Goal: Navigation & Orientation: Find specific page/section

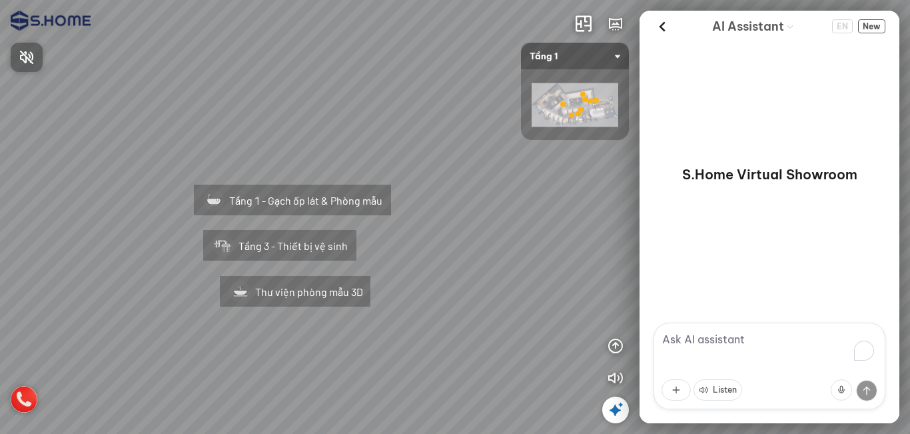
drag, startPoint x: 479, startPoint y: 224, endPoint x: 517, endPoint y: 213, distance: 39.6
click at [517, 213] on div at bounding box center [455, 217] width 910 height 434
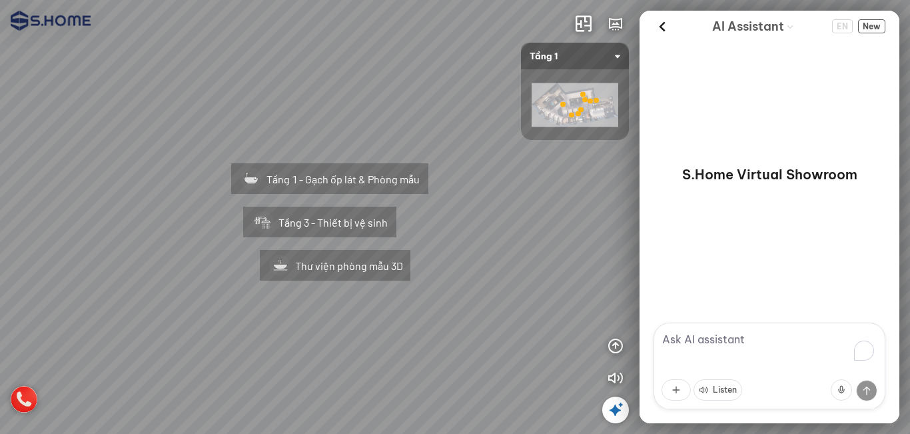
drag, startPoint x: 481, startPoint y: 229, endPoint x: 513, endPoint y: 206, distance: 39.8
click at [513, 206] on div "Tầng 1 - Gạch ốp lát & Phòng mẫu Tầng 3 - Thiết bị vệ sinh Thư viện phòng mẫu 3D" at bounding box center [455, 217] width 910 height 434
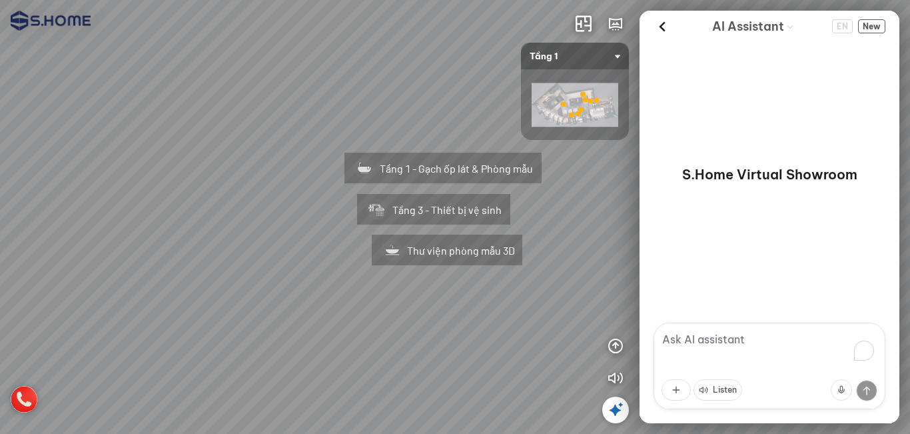
drag, startPoint x: 498, startPoint y: 234, endPoint x: 602, endPoint y: 225, distance: 104.3
click at [606, 223] on div "Tầng 1 - Gạch ốp lát & Phòng mẫu Tầng 3 - Thiết bị vệ sinh Thư viện phòng mẫu 3D" at bounding box center [455, 217] width 910 height 434
drag, startPoint x: 275, startPoint y: 202, endPoint x: 375, endPoint y: 190, distance: 100.0
click at [375, 190] on div "Tầng 1 - Gạch ốp lát & Phòng mẫu Tầng 3 - Thiết bị vệ sinh Thư viện phòng mẫu 3D" at bounding box center [455, 217] width 910 height 434
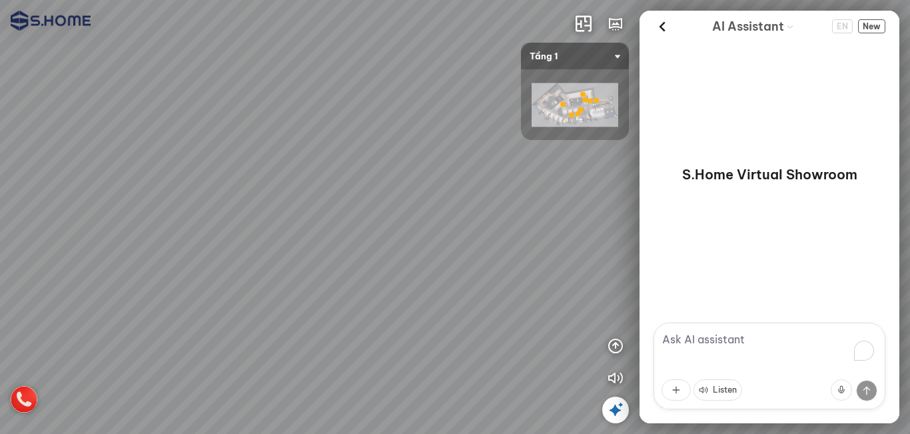
drag, startPoint x: 276, startPoint y: 191, endPoint x: 435, endPoint y: 192, distance: 158.6
click at [444, 191] on div "Tầng 1 - Gạch ốp lát & Phòng mẫu Tầng 3 - Thiết bị vệ sinh Thư viện phòng mẫu 3D" at bounding box center [455, 217] width 910 height 434
drag, startPoint x: 433, startPoint y: 192, endPoint x: 373, endPoint y: 211, distance: 63.7
click at [373, 211] on div "Tầng 1 - Gạch ốp lát & Phòng mẫu Tầng 3 - Thiết bị vệ sinh Thư viện phòng mẫu 3D" at bounding box center [455, 217] width 910 height 434
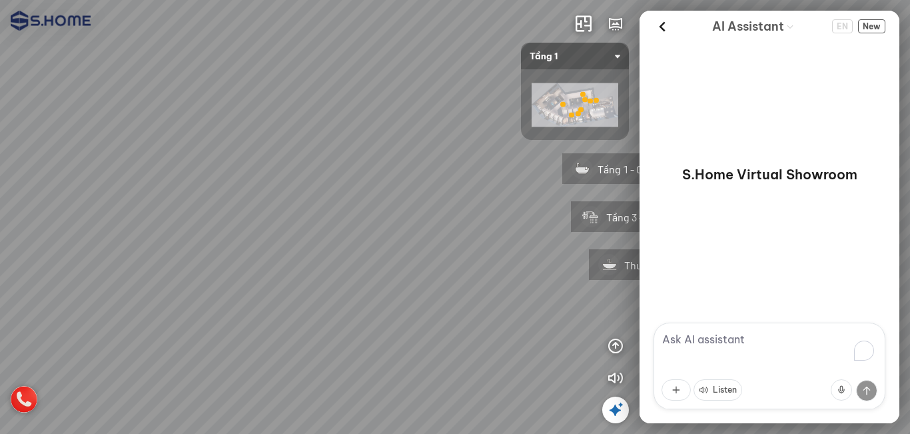
drag, startPoint x: 387, startPoint y: 200, endPoint x: 256, endPoint y: 194, distance: 130.8
click at [248, 195] on div "Tầng 1 - Gạch ốp lát & Phòng mẫu Tầng 3 - Thiết bị vệ sinh Thư viện phòng mẫu 3D" at bounding box center [455, 217] width 910 height 434
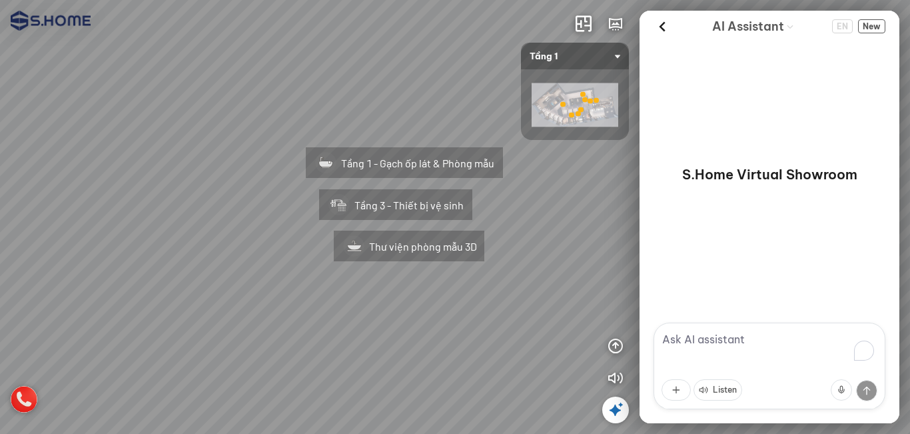
drag, startPoint x: 308, startPoint y: 187, endPoint x: 365, endPoint y: 202, distance: 58.7
click at [365, 202] on div "Tầng 1 - Gạch ốp lát & Phòng mẫu Tầng 3 - Thiết bị vệ sinh Thư viện phòng mẫu 3D" at bounding box center [455, 217] width 910 height 434
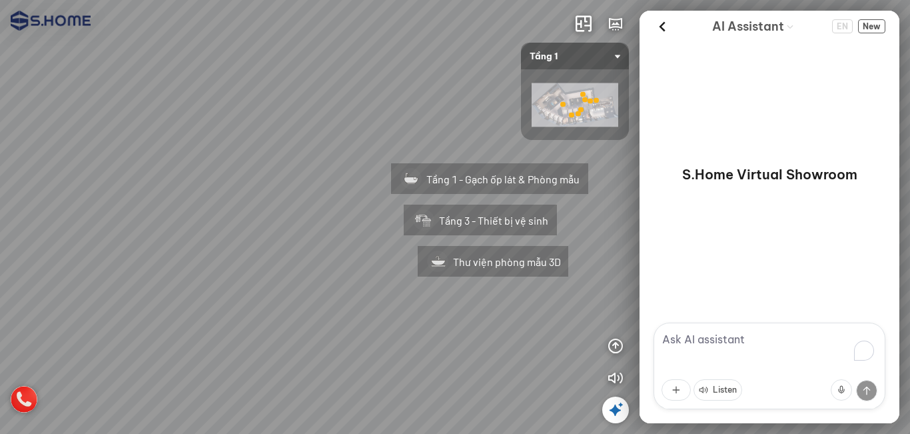
drag, startPoint x: 195, startPoint y: 177, endPoint x: 279, endPoint y: 193, distance: 85.4
click at [279, 193] on div "Tầng 1 - Gạch ốp lát & Phòng mẫu Tầng 3 - Thiết bị vệ sinh Thư viện phòng mẫu 3D" at bounding box center [455, 217] width 910 height 434
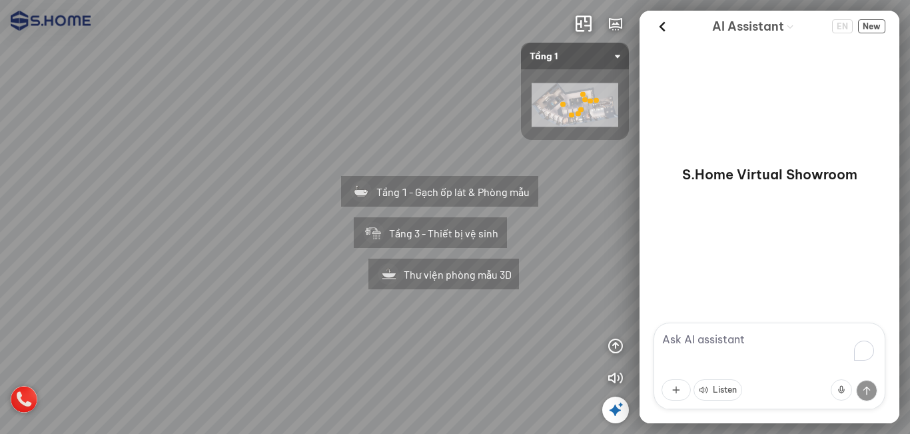
drag, startPoint x: 283, startPoint y: 177, endPoint x: 234, endPoint y: 190, distance: 50.9
click at [234, 190] on div "Tầng 1 - Gạch ốp lát & Phòng mẫu Tầng 3 - Thiết bị vệ sinh Thư viện phòng mẫu 3D" at bounding box center [455, 217] width 910 height 434
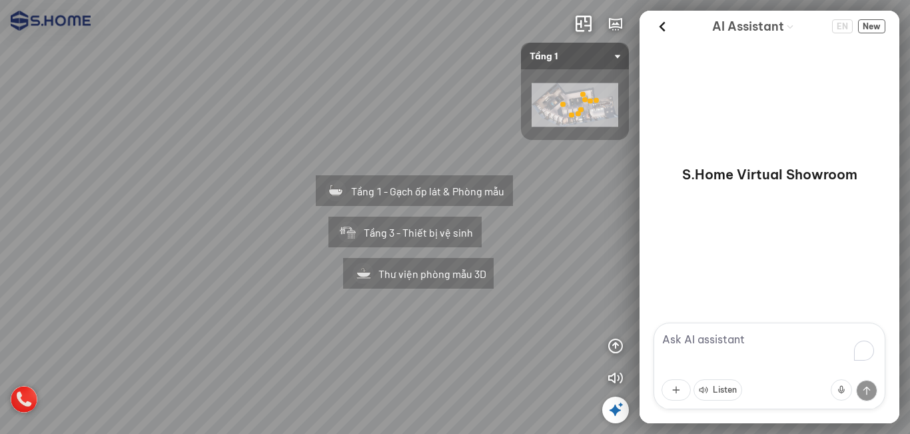
drag, startPoint x: 247, startPoint y: 169, endPoint x: 222, endPoint y: 169, distance: 25.3
click at [222, 169] on div "Tầng 1 - Gạch ốp lát & Phòng mẫu Tầng 3 - Thiết bị vệ sinh Thư viện phòng mẫu 3D" at bounding box center [455, 217] width 910 height 434
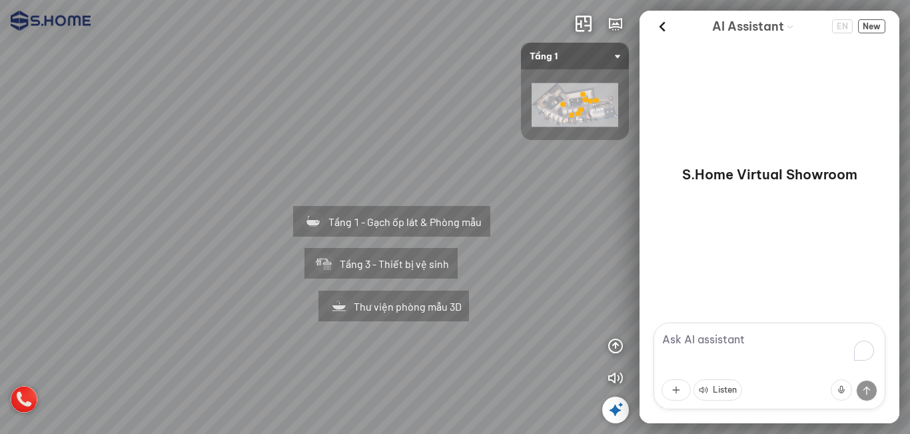
drag, startPoint x: 234, startPoint y: 136, endPoint x: 211, endPoint y: 167, distance: 38.1
click at [211, 167] on div "Tầng 1 - Gạch ốp lát & Phòng mẫu Tầng 3 - Thiết bị vệ sinh Thư viện phòng mẫu 3D" at bounding box center [455, 217] width 910 height 434
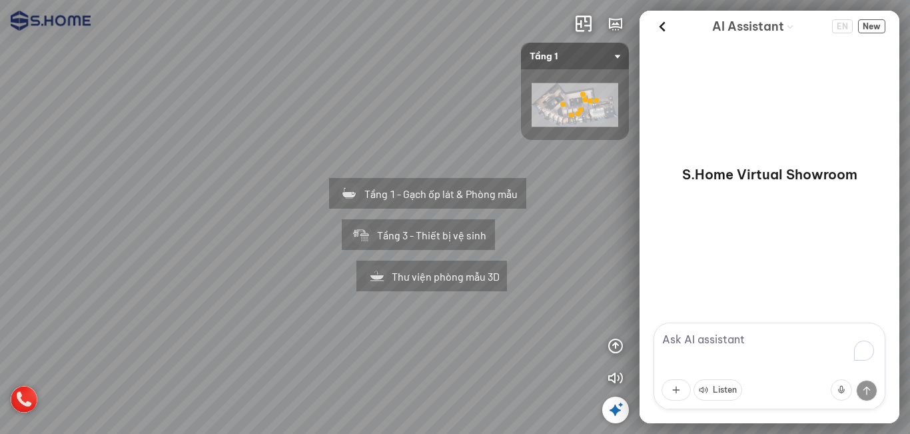
drag, startPoint x: 211, startPoint y: 167, endPoint x: 247, endPoint y: 139, distance: 45.6
click at [247, 139] on div "Tầng 1 - Gạch ốp lát & Phòng mẫu Tầng 3 - Thiết bị vệ sinh Thư viện phòng mẫu 3D" at bounding box center [455, 217] width 910 height 434
click at [611, 407] on icon at bounding box center [616, 410] width 16 height 16
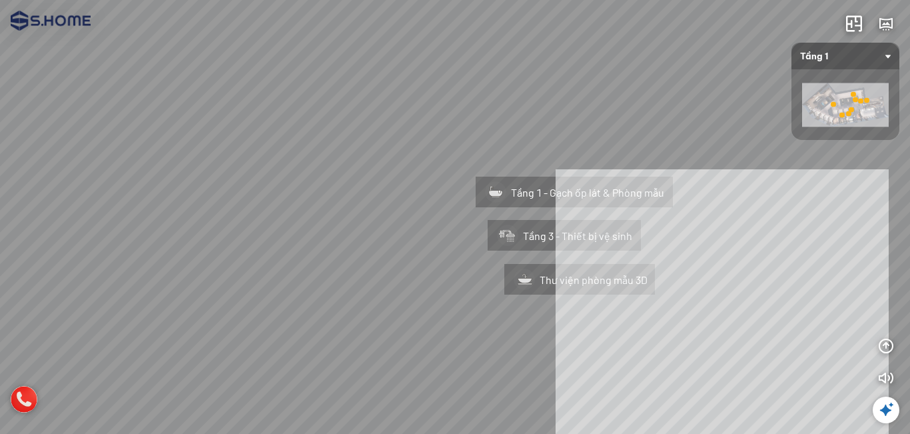
click at [723, 336] on div "Tầng 1 - [PERSON_NAME] ốp lát & [PERSON_NAME] Tầng 3 - Thiết bị vệ sinh Thư việ…" at bounding box center [455, 217] width 910 height 434
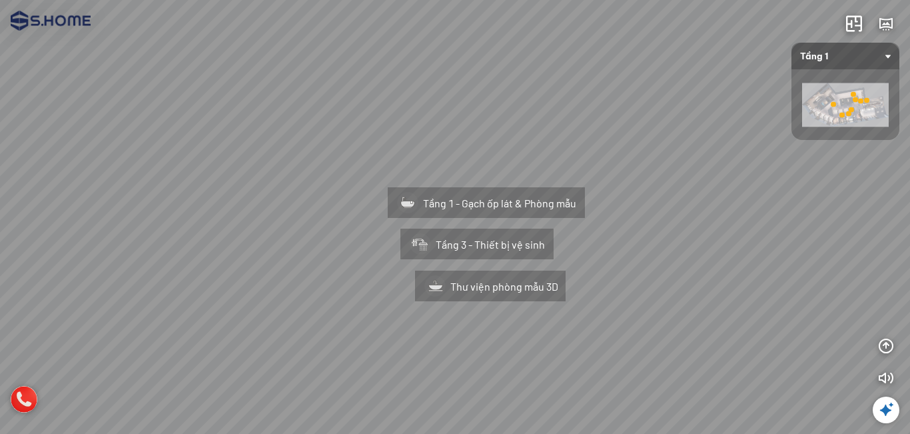
drag, startPoint x: 703, startPoint y: 337, endPoint x: 625, endPoint y: 339, distance: 78.0
click at [625, 343] on div "Tầng 1 - Gạch ốp lát & Phòng mẫu Tầng 3 - Thiết bị vệ sinh Thư viện phòng mẫu 3D" at bounding box center [455, 217] width 910 height 434
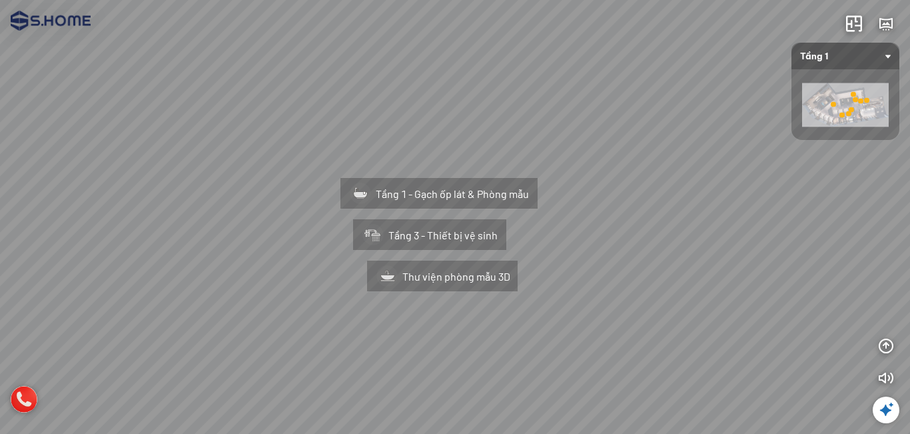
drag, startPoint x: 663, startPoint y: 249, endPoint x: 629, endPoint y: 241, distance: 34.9
click at [629, 241] on div "Tầng 1 - Gạch ốp lát & Phòng mẫu Tầng 3 - Thiết bị vệ sinh Thư viện phòng mẫu 3D" at bounding box center [455, 217] width 910 height 434
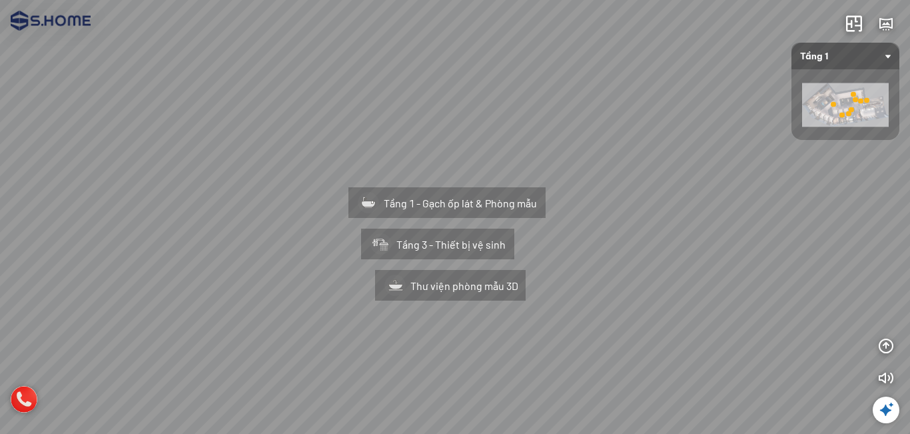
drag, startPoint x: 629, startPoint y: 240, endPoint x: 637, endPoint y: 249, distance: 12.3
click at [637, 249] on div "Tầng 1 - Gạch ốp lát & Phòng mẫu Tầng 3 - Thiết bị vệ sinh Thư viện phòng mẫu 3D" at bounding box center [455, 217] width 910 height 434
drag, startPoint x: 145, startPoint y: 119, endPoint x: 159, endPoint y: 119, distance: 13.3
click at [145, 119] on div "Tầng 1 - Gạch ốp lát & Phòng mẫu Tầng 3 - Thiết bị vệ sinh Thư viện phòng mẫu 3D" at bounding box center [455, 217] width 910 height 434
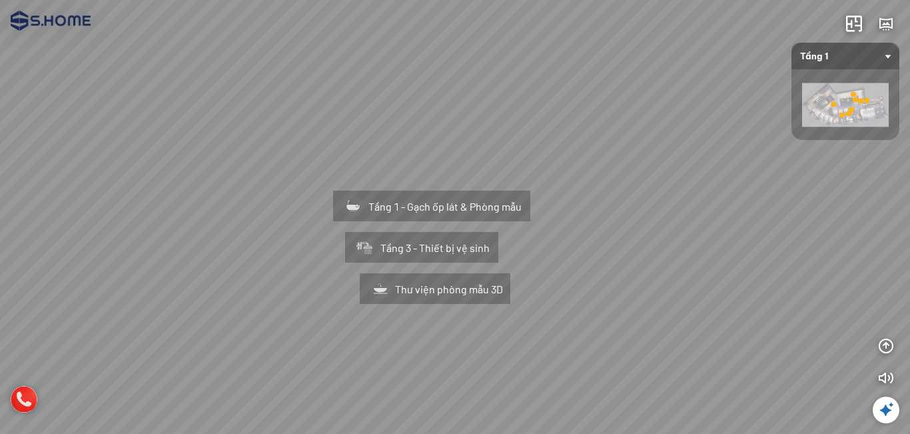
drag, startPoint x: 271, startPoint y: 129, endPoint x: 256, endPoint y: 133, distance: 15.7
click at [256, 133] on div "Tầng 1 - Gạch ốp lát & Phòng mẫu Tầng 3 - Thiết bị vệ sinh Thư viện phòng mẫu 3D" at bounding box center [455, 217] width 910 height 434
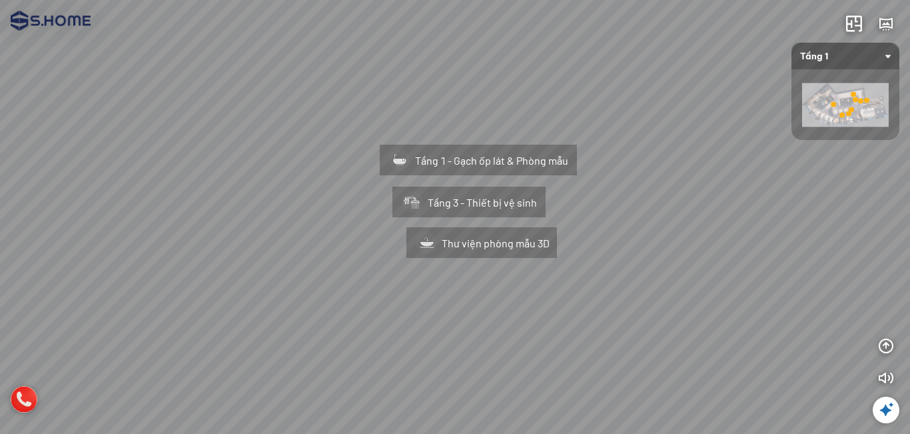
drag, startPoint x: 102, startPoint y: 177, endPoint x: 149, endPoint y: 132, distance: 65.0
click at [149, 132] on div "Tầng 1 - Gạch ốp lát & Phòng mẫu Tầng 3 - Thiết bị vệ sinh Thư viện phòng mẫu 3D" at bounding box center [455, 217] width 910 height 434
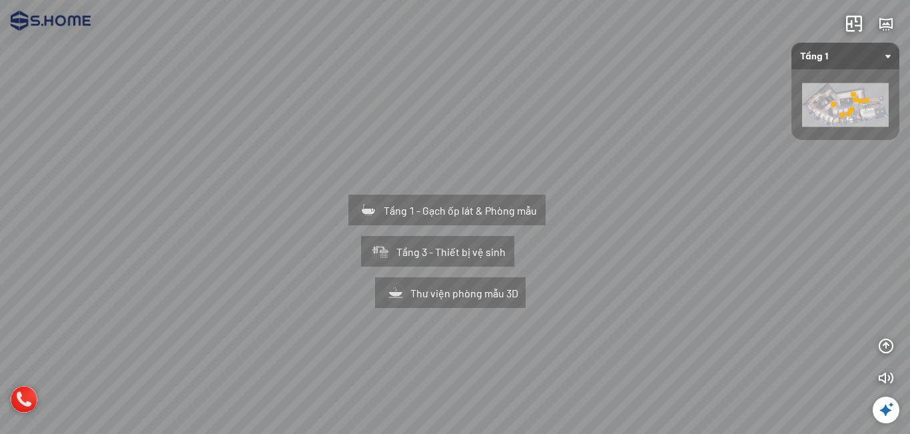
drag, startPoint x: 167, startPoint y: 135, endPoint x: 329, endPoint y: 179, distance: 167.7
click at [329, 179] on div "Tầng 1 - Gạch ốp lát & Phòng mẫu Tầng 3 - Thiết bị vệ sinh Thư viện phòng mẫu 3D" at bounding box center [455, 217] width 910 height 434
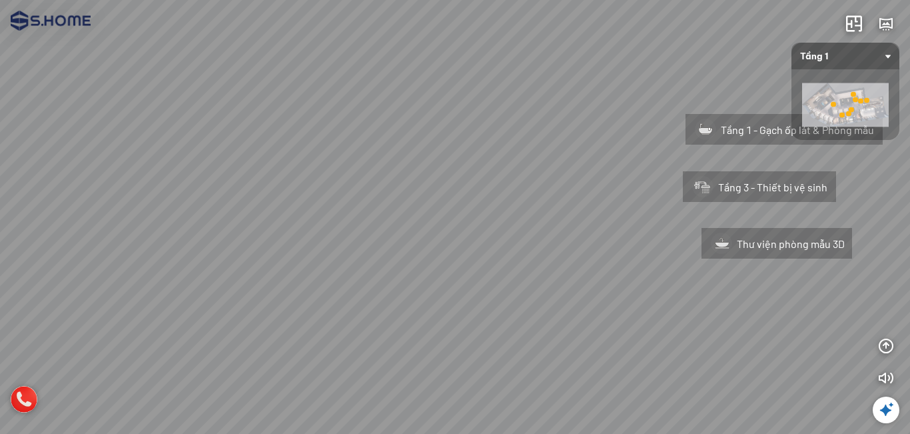
drag, startPoint x: 201, startPoint y: 229, endPoint x: 451, endPoint y: 165, distance: 258.0
click at [451, 165] on div "Tầng 1 - Gạch ốp lát & Phòng mẫu Tầng 3 - Thiết bị vệ sinh Thư viện phòng mẫu 3D" at bounding box center [455, 217] width 910 height 434
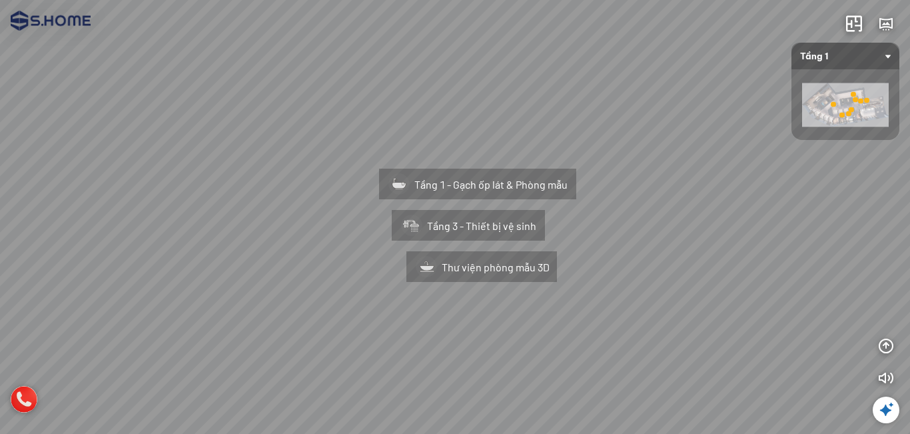
drag, startPoint x: 451, startPoint y: 165, endPoint x: 213, endPoint y: 209, distance: 242.1
click at [213, 209] on div "Tầng 1 - Gạch ốp lát & Phòng mẫu Tầng 3 - Thiết bị vệ sinh Thư viện phòng mẫu 3D" at bounding box center [455, 217] width 910 height 434
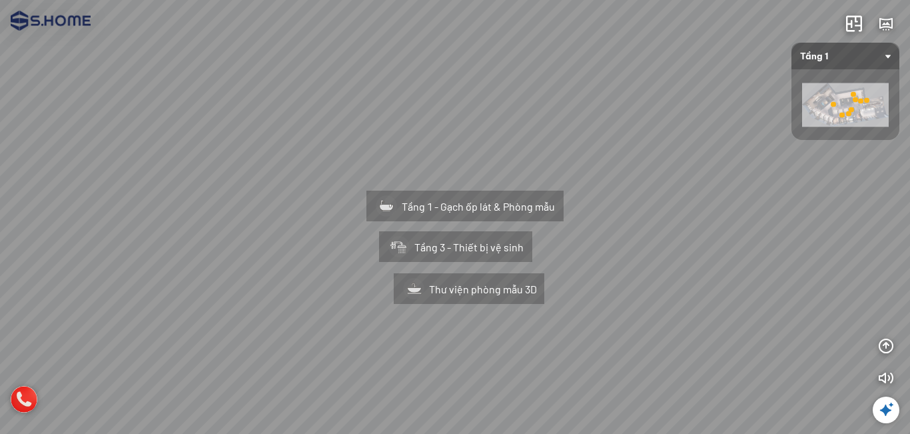
drag, startPoint x: 633, startPoint y: 89, endPoint x: 613, endPoint y: 114, distance: 31.9
click at [613, 114] on div "Tầng 1 - Gạch ốp lát & Phòng mẫu Tầng 3 - Thiết bị vệ sinh Thư viện phòng mẫu 3D" at bounding box center [455, 217] width 910 height 434
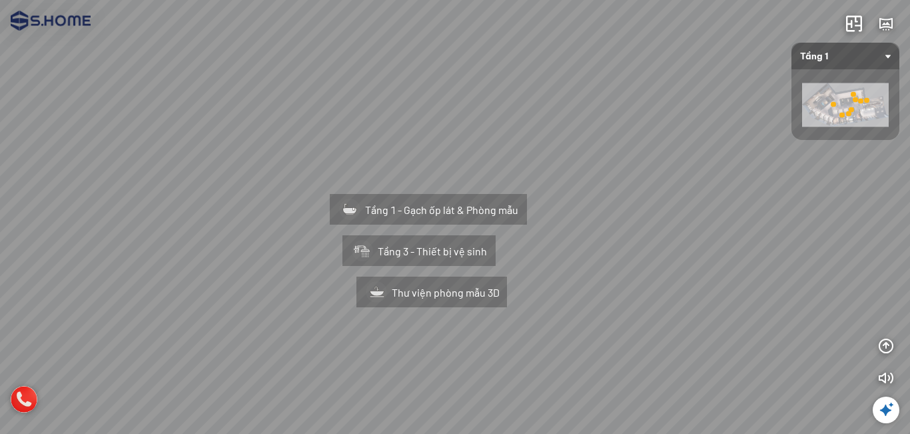
drag, startPoint x: 463, startPoint y: 83, endPoint x: 326, endPoint y: 91, distance: 137.5
click at [326, 91] on div "Tầng 1 - Gạch ốp lát & Phòng mẫu Tầng 3 - Thiết bị vệ sinh Thư viện phòng mẫu 3D" at bounding box center [455, 217] width 910 height 434
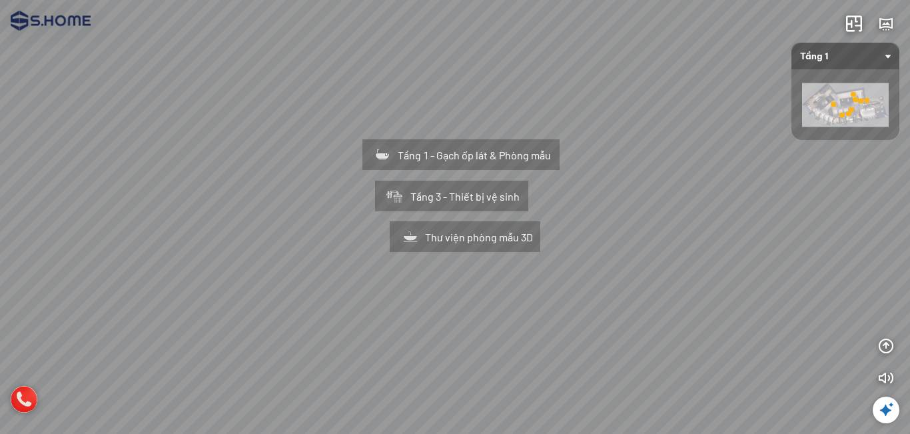
drag, startPoint x: 117, startPoint y: 166, endPoint x: 150, endPoint y: 111, distance: 64.0
click at [150, 111] on div "Tầng 1 - Gạch ốp lát & Phòng mẫu Tầng 3 - Thiết bị vệ sinh Thư viện phòng mẫu 3D" at bounding box center [455, 217] width 910 height 434
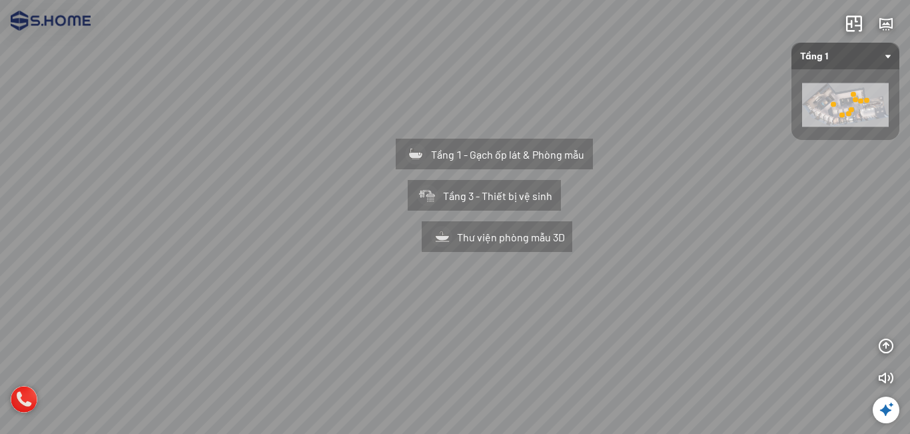
drag, startPoint x: 230, startPoint y: 139, endPoint x: 263, endPoint y: 175, distance: 49.5
click at [263, 175] on div "Tầng 1 - Gạch ốp lát & Phòng mẫu Tầng 3 - Thiết bị vệ sinh Thư viện phòng mẫu 3D" at bounding box center [455, 217] width 910 height 434
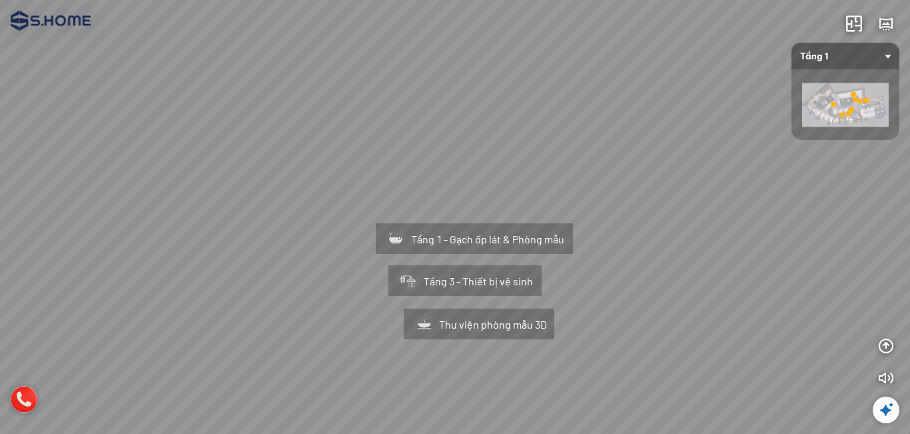
drag, startPoint x: 273, startPoint y: 130, endPoint x: 253, endPoint y: 177, distance: 51.6
click at [253, 177] on div "Tầng 1 - Gạch ốp lát & Phòng mẫu Tầng 3 - Thiết bị vệ sinh Thư viện phòng mẫu 3D" at bounding box center [455, 217] width 910 height 434
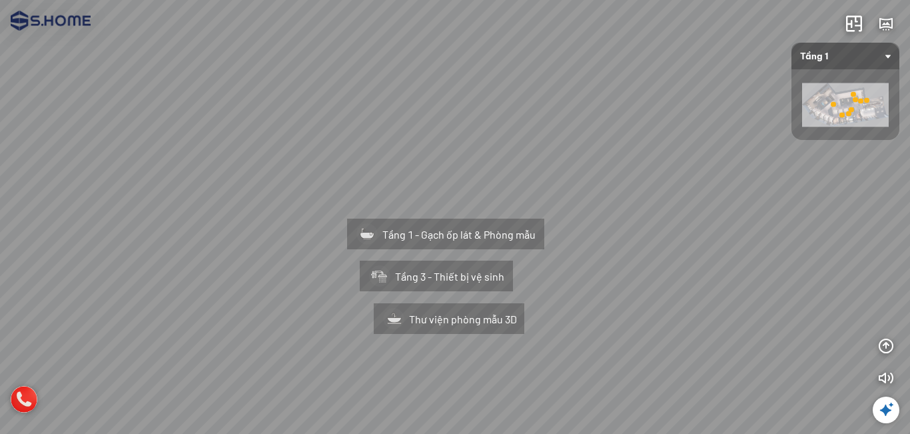
drag, startPoint x: 231, startPoint y: 155, endPoint x: 209, endPoint y: 147, distance: 23.2
click at [209, 147] on div "Tầng 1 - Gạch ốp lát & Phòng mẫu Tầng 3 - Thiết bị vệ sinh Thư viện phòng mẫu 3D" at bounding box center [455, 217] width 910 height 434
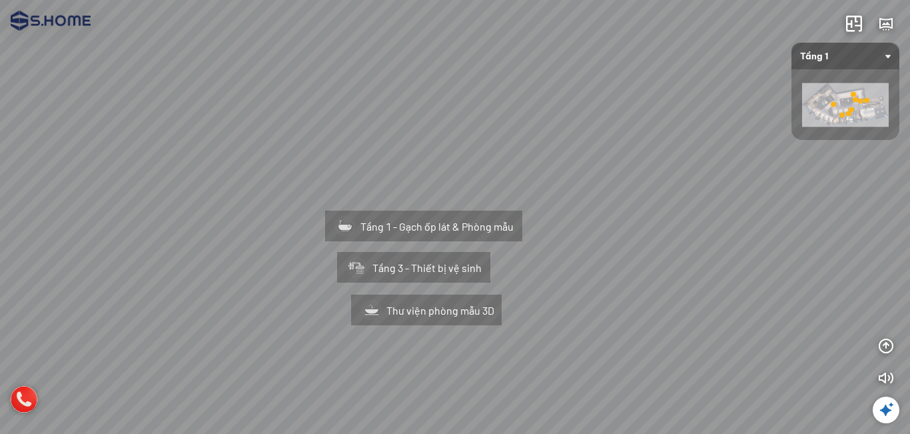
click at [209, 145] on div "Tầng 1 - Gạch ốp lát & Phòng mẫu Tầng 3 - Thiết bị vệ sinh Thư viện phòng mẫu 3D" at bounding box center [455, 217] width 910 height 434
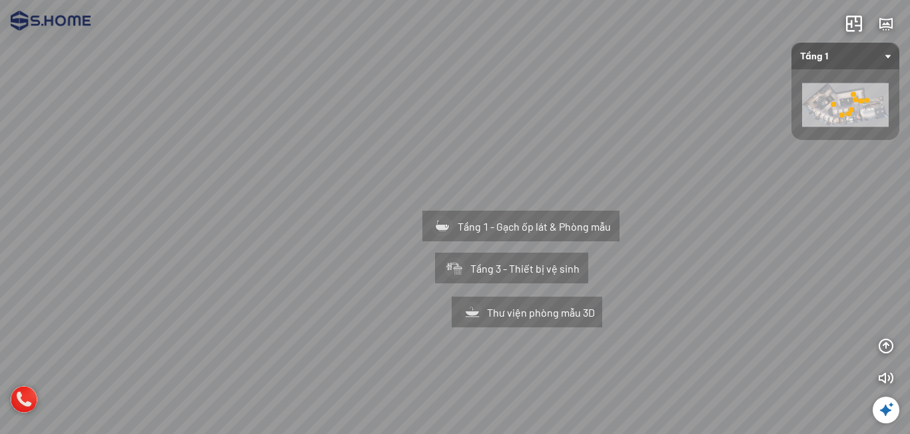
drag, startPoint x: 414, startPoint y: 115, endPoint x: 511, endPoint y: 115, distance: 96.6
click at [511, 115] on div "Tầng 1 - Gạch ốp lát & Phòng mẫu Tầng 3 - Thiết bị vệ sinh Thư viện phòng mẫu 3D" at bounding box center [455, 217] width 910 height 434
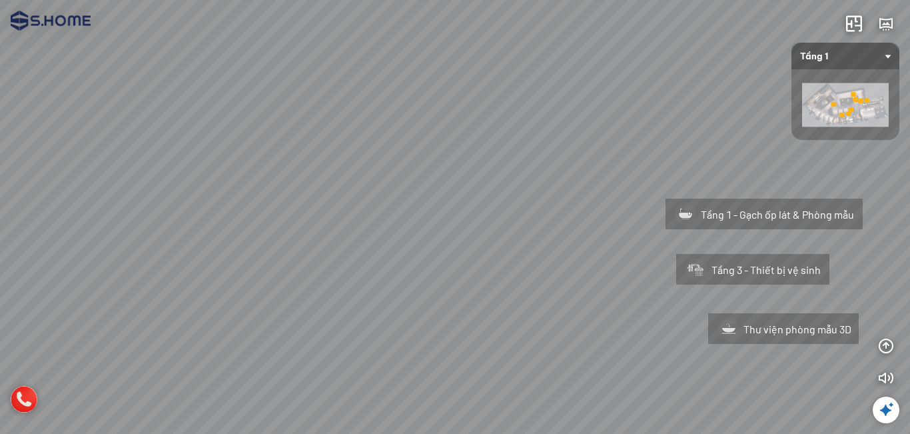
click at [648, 96] on div "Tầng 1 - Gạch ốp lát & Phòng mẫu Tầng 3 - Thiết bị vệ sinh Thư viện phòng mẫu 3D" at bounding box center [455, 217] width 910 height 434
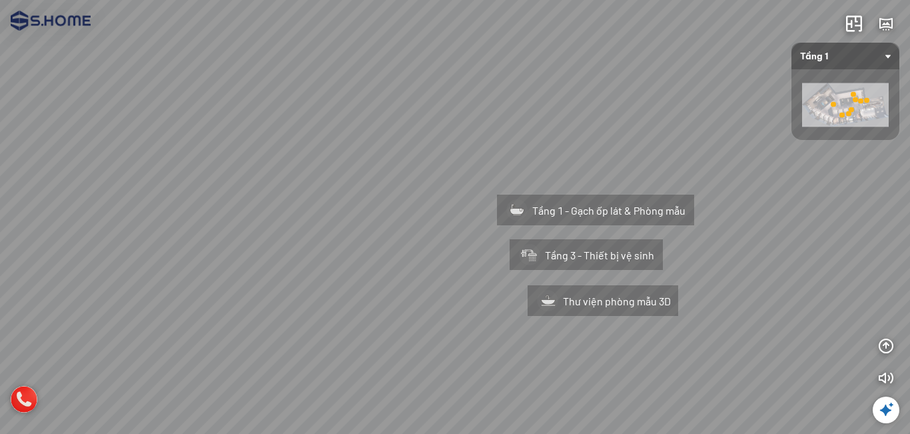
drag, startPoint x: 482, startPoint y: 149, endPoint x: 359, endPoint y: 135, distance: 123.4
click at [359, 135] on div "Tầng 1 - Gạch ốp lát & Phòng mẫu Tầng 3 - Thiết bị vệ sinh Thư viện phòng mẫu 3D" at bounding box center [455, 217] width 910 height 434
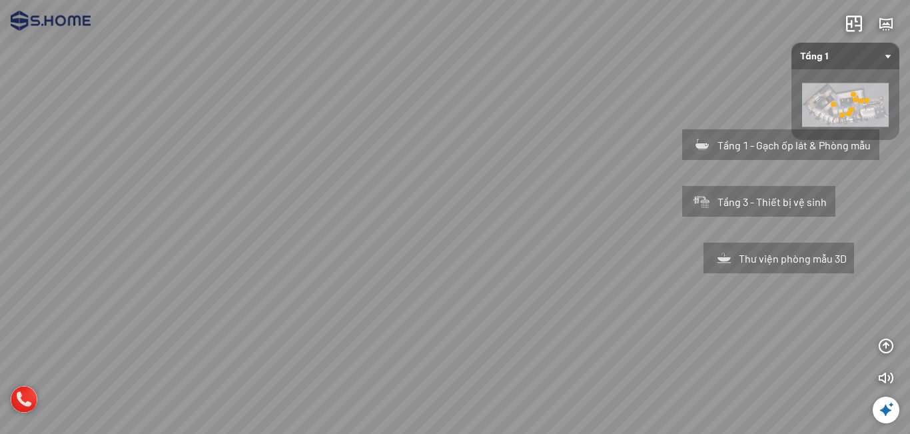
drag, startPoint x: 343, startPoint y: 147, endPoint x: 515, endPoint y: 91, distance: 180.2
click at [515, 91] on div "Tầng 1 - Gạch ốp lát & Phòng mẫu Tầng 3 - Thiết bị vệ sinh Thư viện phòng mẫu 3D" at bounding box center [455, 217] width 910 height 434
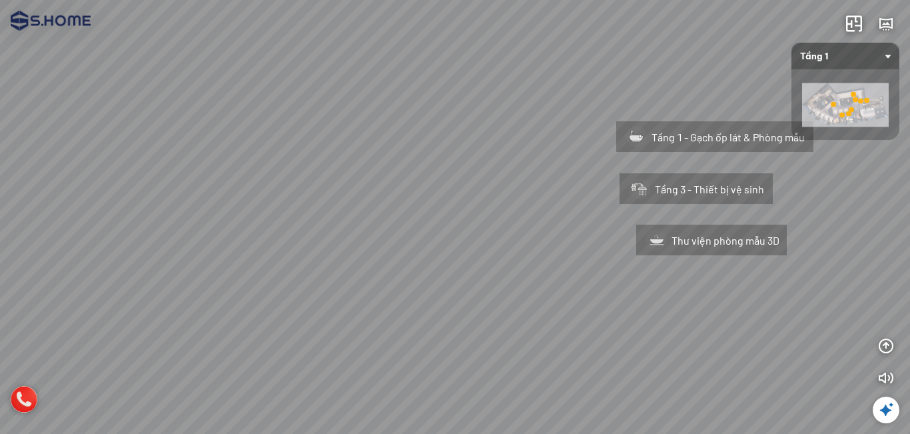
drag, startPoint x: 414, startPoint y: 103, endPoint x: 264, endPoint y: 101, distance: 150.0
click at [273, 101] on div "Tầng 1 - Gạch ốp lát & Phòng mẫu Tầng 3 - Thiết bị vệ sinh Thư viện phòng mẫu 3D" at bounding box center [455, 217] width 910 height 434
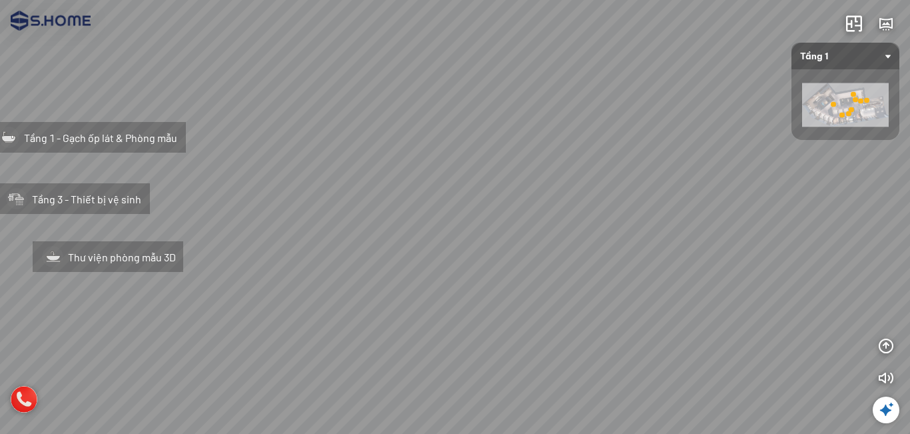
drag, startPoint x: 281, startPoint y: 93, endPoint x: 184, endPoint y: 92, distance: 96.6
click at [184, 92] on div "Tầng 1 - Gạch ốp lát & Phòng mẫu Tầng 3 - Thiết bị vệ sinh Thư viện phòng mẫu 3D" at bounding box center [455, 217] width 910 height 434
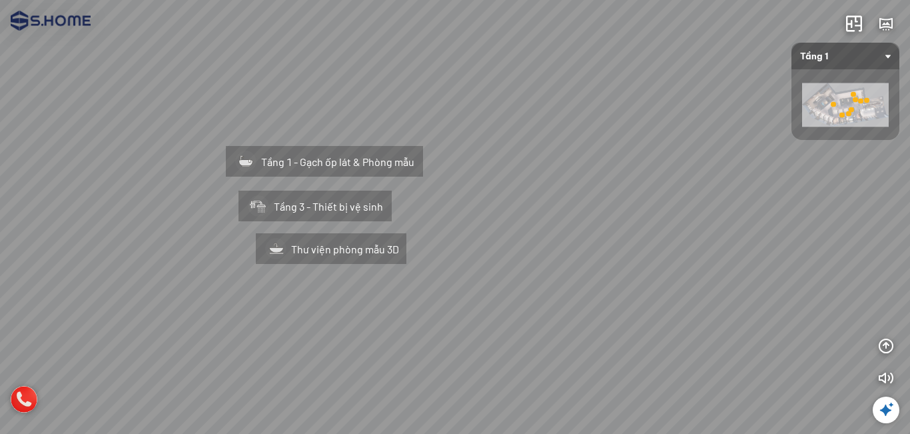
drag, startPoint x: 511, startPoint y: 137, endPoint x: 633, endPoint y: 143, distance: 122.8
click at [665, 148] on div "Tầng 1 - Gạch ốp lát & Phòng mẫu Tầng 3 - Thiết bị vệ sinh Thư viện phòng mẫu 3D" at bounding box center [455, 217] width 910 height 434
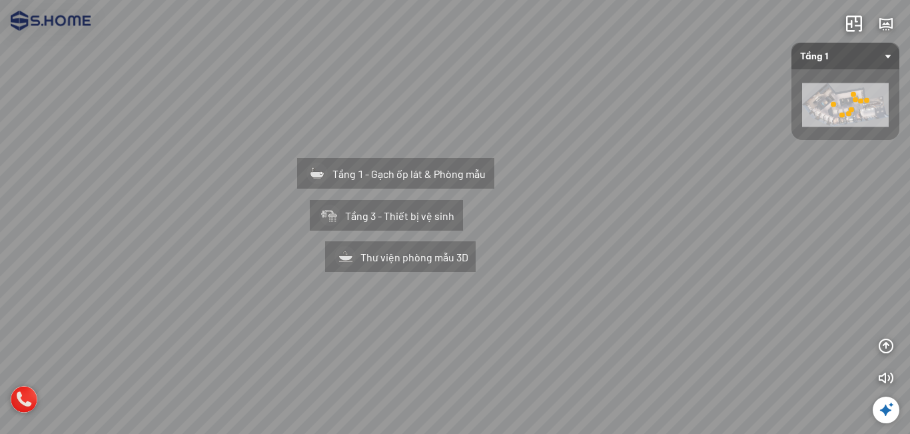
drag, startPoint x: 620, startPoint y: 141, endPoint x: 646, endPoint y: 174, distance: 42.3
click at [646, 174] on div "Tầng 1 - Gạch ốp lát & Phòng mẫu Tầng 3 - Thiết bị vệ sinh Thư viện phòng mẫu 3D" at bounding box center [455, 217] width 910 height 434
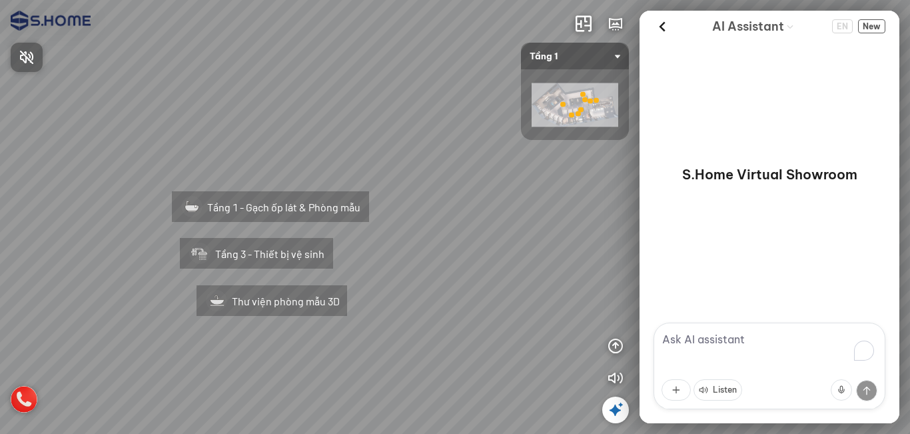
drag, startPoint x: 492, startPoint y: 274, endPoint x: 551, endPoint y: 264, distance: 59.5
click at [612, 260] on div at bounding box center [455, 217] width 910 height 434
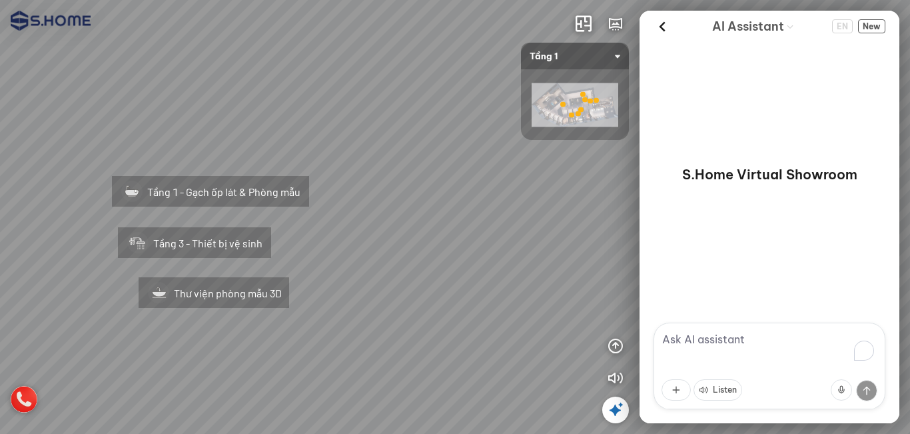
drag, startPoint x: 477, startPoint y: 237, endPoint x: 381, endPoint y: 235, distance: 96.7
click at [381, 235] on div "Tầng 1 - Gạch ốp lát & Phòng mẫu Tầng 3 - Thiết bị vệ sinh Thư viện phòng mẫu 3D" at bounding box center [455, 217] width 910 height 434
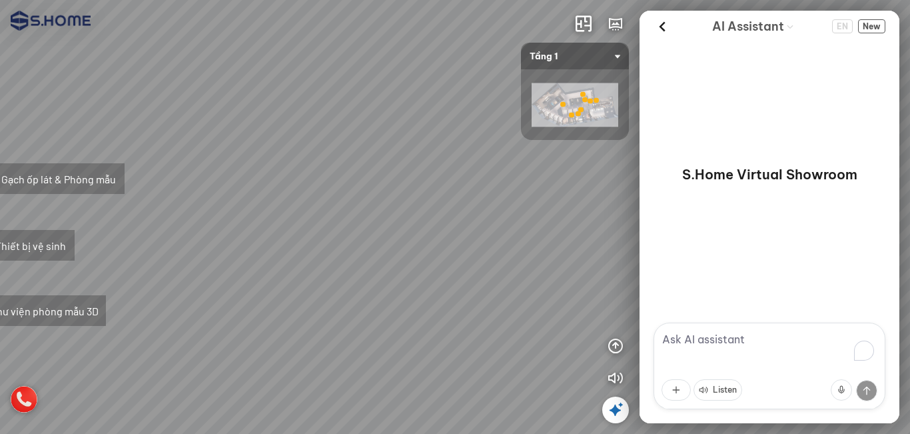
drag, startPoint x: 454, startPoint y: 235, endPoint x: 298, endPoint y: 233, distance: 156.0
click at [282, 235] on div "Tầng 1 - Gạch ốp lát & Phòng mẫu Tầng 3 - Thiết bị vệ sinh Thư viện phòng mẫu 3D" at bounding box center [455, 217] width 910 height 434
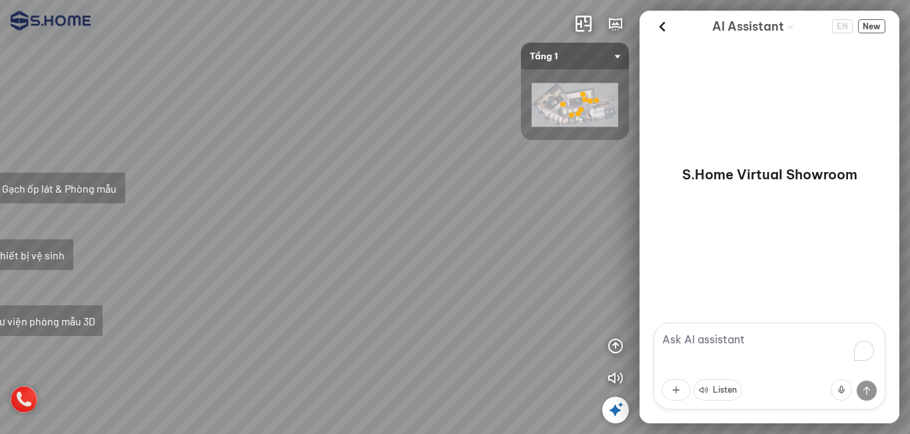
drag, startPoint x: 525, startPoint y: 247, endPoint x: 691, endPoint y: 235, distance: 166.4
click at [650, 235] on div "Tầng 1 - [PERSON_NAME] ốp lát & [PERSON_NAME] Tầng 3 - Thiết bị vệ sinh Thư việ…" at bounding box center [455, 217] width 910 height 434
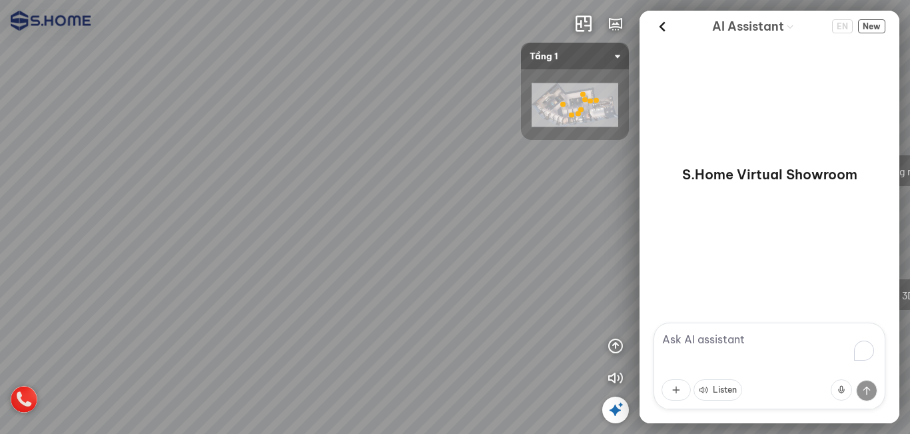
drag, startPoint x: 301, startPoint y: 224, endPoint x: 561, endPoint y: 247, distance: 261.0
click at [562, 247] on div "Tầng 1 - Gạch ốp lát & Phòng mẫu Tầng 3 - Thiết bị vệ sinh Thư viện phòng mẫu 3D" at bounding box center [455, 217] width 910 height 434
drag, startPoint x: 451, startPoint y: 188, endPoint x: 261, endPoint y: 301, distance: 221.4
click at [261, 302] on div "Tầng 1 - Gạch ốp lát & Phòng mẫu Tầng 3 - Thiết bị vệ sinh Thư viện phòng mẫu 3D" at bounding box center [455, 217] width 910 height 434
drag, startPoint x: 456, startPoint y: 157, endPoint x: 320, endPoint y: 343, distance: 230.4
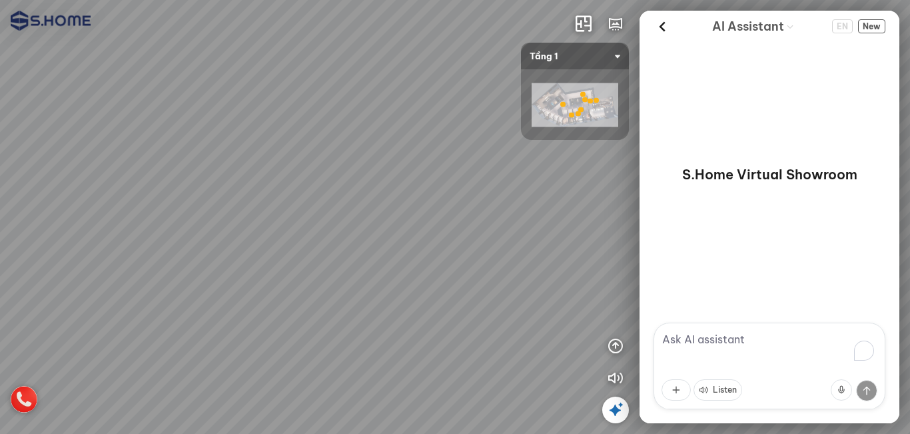
click at [318, 350] on div "Tầng 1 - Gạch ốp lát & Phòng mẫu Tầng 3 - Thiết bị vệ sinh Thư viện phòng mẫu 3D" at bounding box center [455, 217] width 910 height 434
drag, startPoint x: 354, startPoint y: 258, endPoint x: 509, endPoint y: 136, distance: 197.0
click at [503, 124] on div "Tầng 1 - Gạch ốp lát & Phòng mẫu Tầng 3 - Thiết bị vệ sinh Thư viện phòng mẫu 3D" at bounding box center [455, 217] width 910 height 434
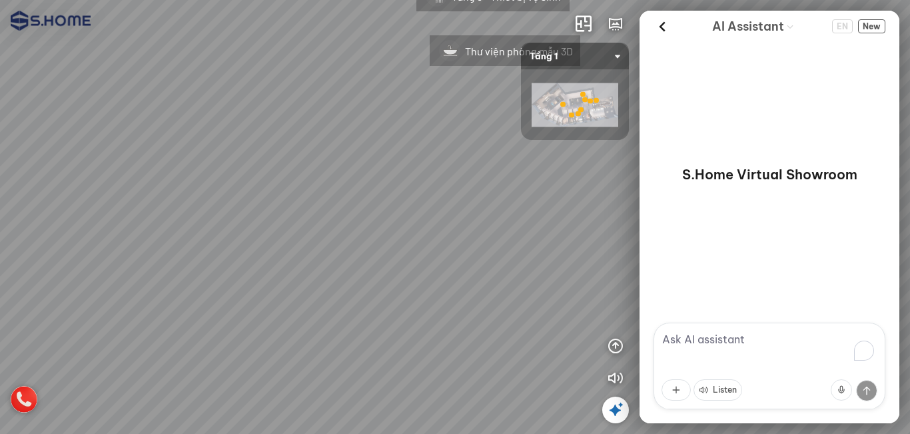
drag, startPoint x: 518, startPoint y: 343, endPoint x: 537, endPoint y: 161, distance: 182.3
click at [537, 161] on div "Tầng 1 - Gạch ốp lát & Phòng mẫu Tầng 3 - Thiết bị vệ sinh Thư viện phòng mẫu 3D" at bounding box center [455, 217] width 910 height 434
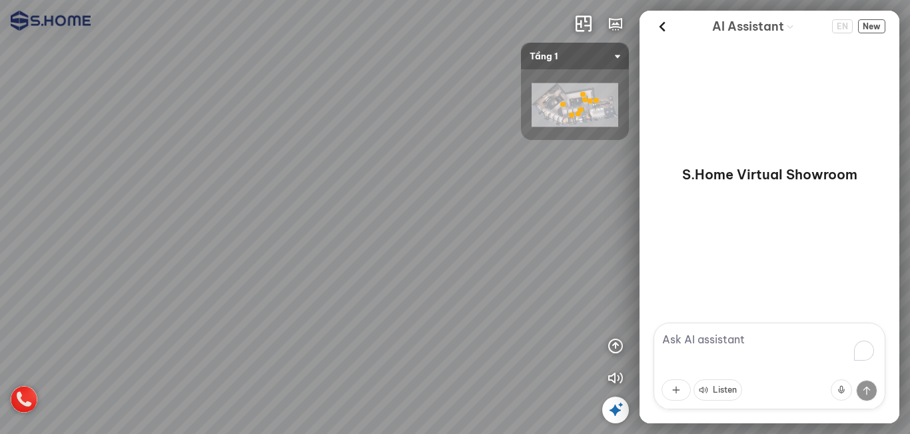
drag, startPoint x: 515, startPoint y: 253, endPoint x: 437, endPoint y: 125, distance: 149.5
click at [437, 125] on div "Tầng 1 - Gạch ốp lát & Phòng mẫu Tầng 3 - Thiết bị vệ sinh Thư viện phòng mẫu 3D" at bounding box center [455, 217] width 910 height 434
drag, startPoint x: 421, startPoint y: 179, endPoint x: 454, endPoint y: 79, distance: 105.4
click at [454, 79] on div "Tầng 1 - Gạch ốp lát & Phòng mẫu Tầng 3 - Thiết bị vệ sinh Thư viện phòng mẫu 3D" at bounding box center [455, 217] width 910 height 434
drag, startPoint x: 457, startPoint y: 151, endPoint x: 472, endPoint y: 217, distance: 68.4
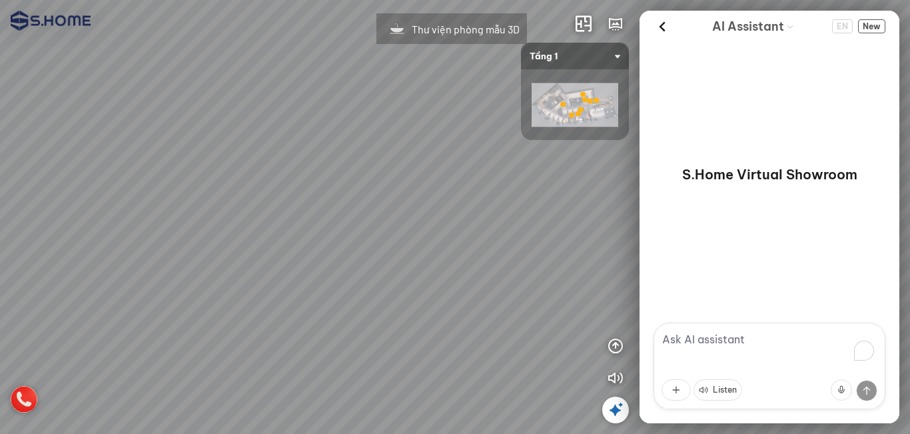
click at [463, 232] on div "Tầng 1 - Gạch ốp lát & Phòng mẫu Tầng 3 - Thiết bị vệ sinh Thư viện phòng mẫu 3D" at bounding box center [455, 217] width 910 height 434
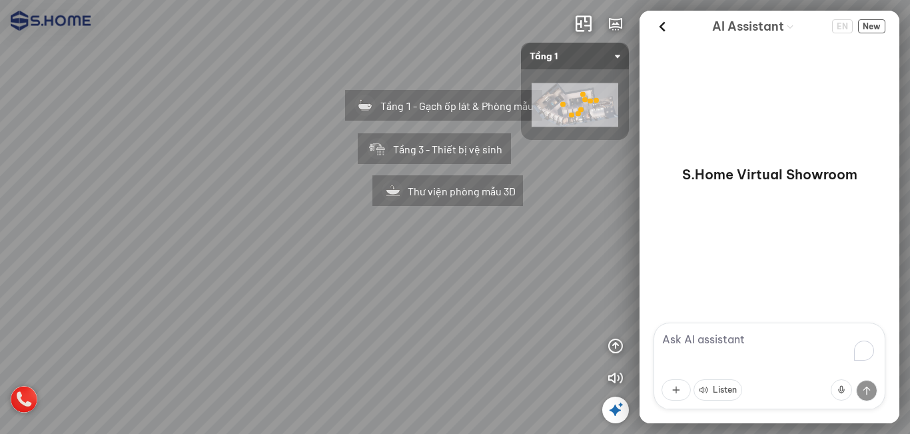
drag, startPoint x: 453, startPoint y: 289, endPoint x: 462, endPoint y: 279, distance: 14.2
click at [447, 309] on div "Tầng 1 - Gạch ốp lát & Phòng mẫu Tầng 3 - Thiết bị vệ sinh Thư viện phòng mẫu 3D" at bounding box center [455, 217] width 910 height 434
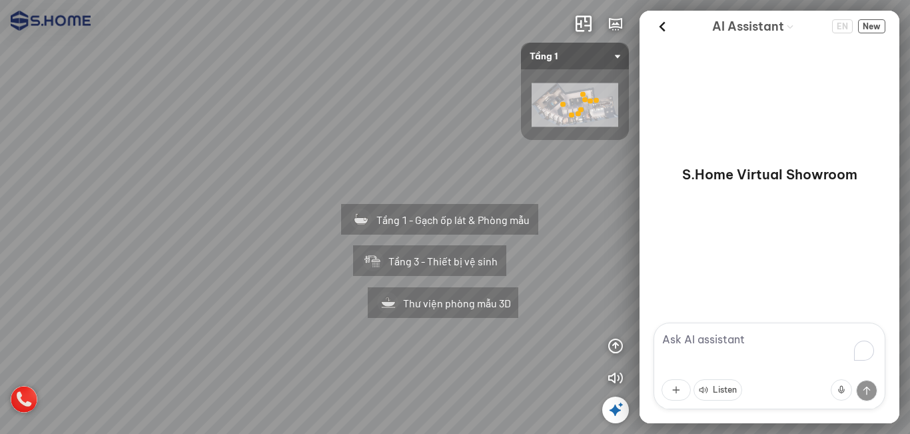
drag, startPoint x: 567, startPoint y: 203, endPoint x: 570, endPoint y: 281, distance: 78.7
click at [570, 281] on div "Tầng 1 - Gạch ốp lát & Phòng mẫu Tầng 3 - Thiết bị vệ sinh Thư viện phòng mẫu 3D" at bounding box center [455, 217] width 910 height 434
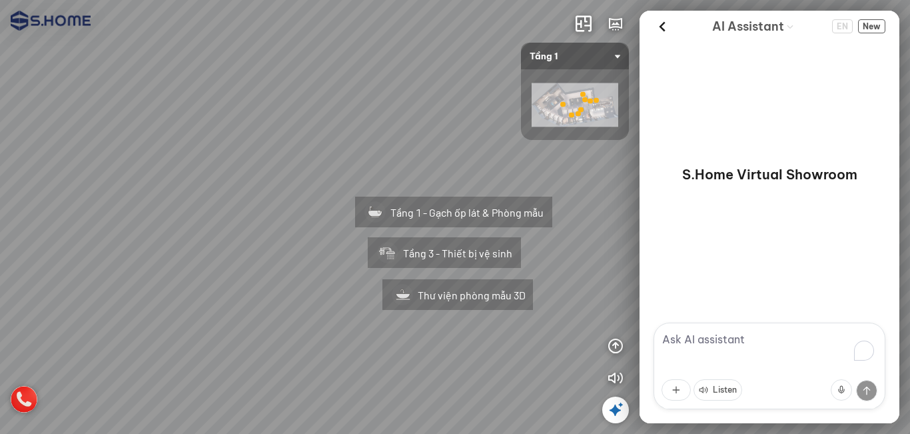
drag, startPoint x: 577, startPoint y: 269, endPoint x: 591, endPoint y: 262, distance: 15.8
click at [591, 262] on div "Tầng 1 - Gạch ốp lát & Phòng mẫu Tầng 3 - Thiết bị vệ sinh Thư viện phòng mẫu 3D" at bounding box center [455, 217] width 910 height 434
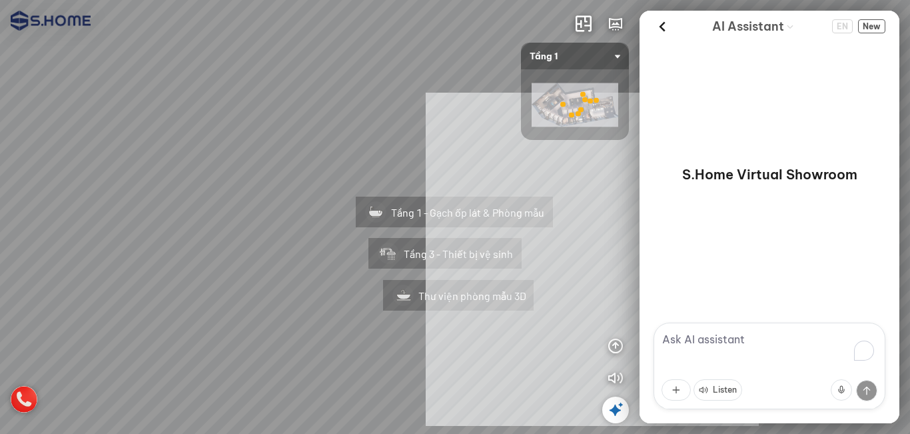
click at [571, 263] on div "Tầng 1 - [PERSON_NAME] ốp lát & [PERSON_NAME] Tầng 3 - Thiết bị vệ sinh Thư việ…" at bounding box center [455, 217] width 910 height 434
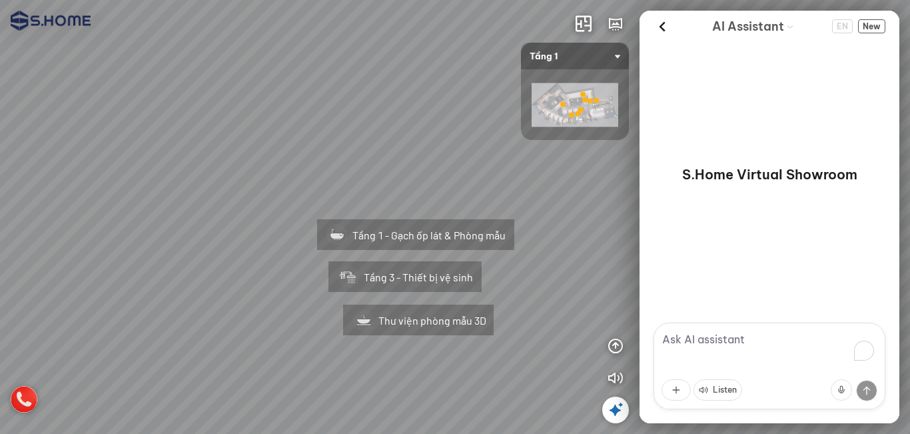
drag, startPoint x: 445, startPoint y: 141, endPoint x: 400, endPoint y: 165, distance: 51.3
click at [400, 165] on div "Tầng 1 - Gạch ốp lát & Phòng mẫu Tầng 3 - Thiết bị vệ sinh Thư viện phòng mẫu 3D" at bounding box center [455, 217] width 910 height 434
click at [610, 409] on icon at bounding box center [616, 410] width 16 height 16
